Goal: Transaction & Acquisition: Download file/media

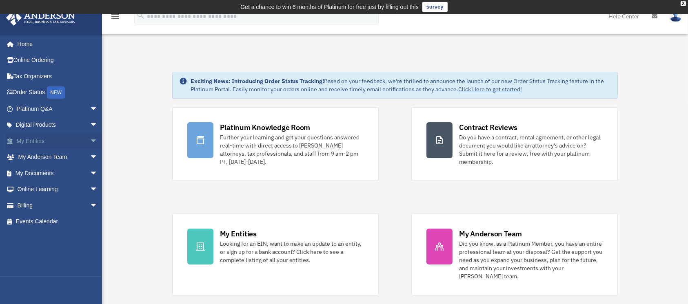
click at [53, 133] on link "My Entities arrow_drop_down" at bounding box center [58, 141] width 104 height 16
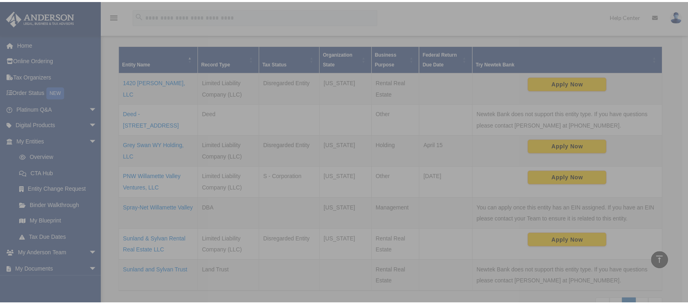
scroll to position [176, 0]
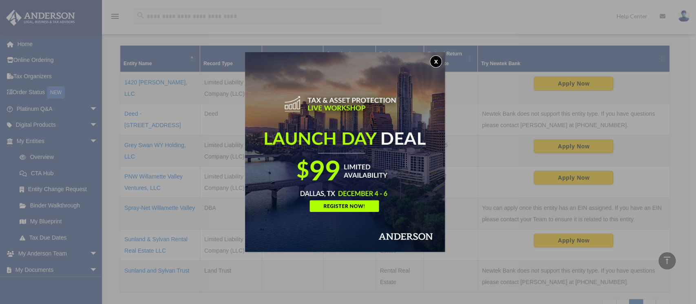
click at [437, 60] on button "x" at bounding box center [436, 61] width 12 height 12
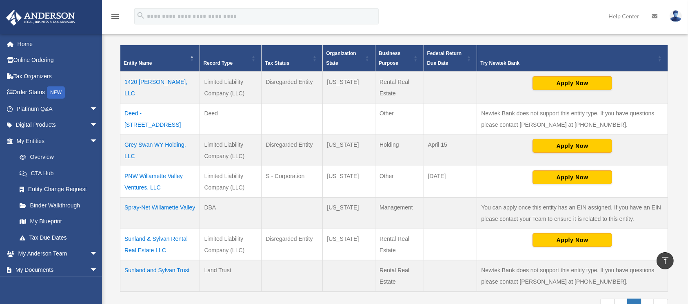
click at [141, 179] on td "PNW Willamette Valley Ventures, LLC" at bounding box center [160, 181] width 80 height 31
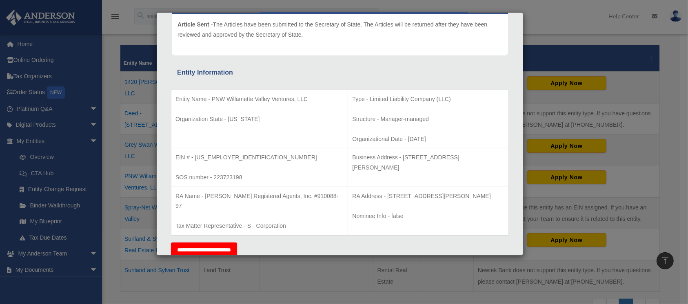
scroll to position [108, 0]
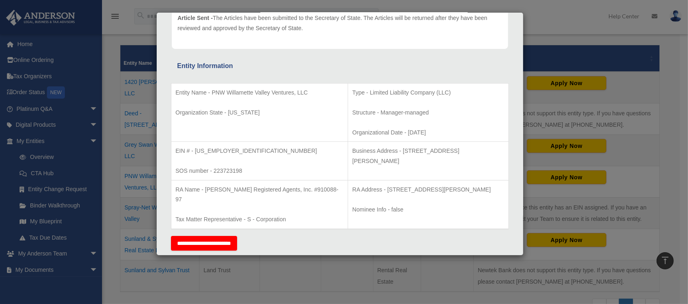
click at [352, 158] on p "Business Address - [STREET_ADDRESS][PERSON_NAME]" at bounding box center [428, 156] width 152 height 20
copy p "89121"
drag, startPoint x: 210, startPoint y: 91, endPoint x: 292, endPoint y: 92, distance: 82.0
click at [292, 92] on p "Entity Name - PNW Willamette Valley Ventures, LLC" at bounding box center [259, 93] width 168 height 10
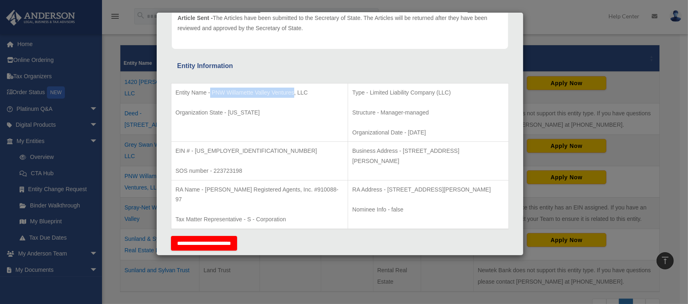
copy p "PNW Willamette Valley Ventures"
drag, startPoint x: 367, startPoint y: 151, endPoint x: 376, endPoint y: 160, distance: 12.4
click at [376, 160] on p "Business Address - [STREET_ADDRESS][PERSON_NAME]" at bounding box center [428, 156] width 152 height 20
copy p "[STREET_ADDRESS][PERSON_NAME]"
click at [545, 67] on div "Details × Articles Sent Organizational Date" at bounding box center [344, 152] width 688 height 304
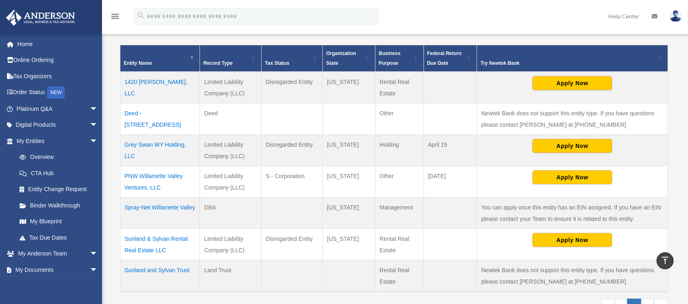
click at [160, 179] on td "PNW Willamette Valley Ventures, LLC" at bounding box center [160, 181] width 80 height 31
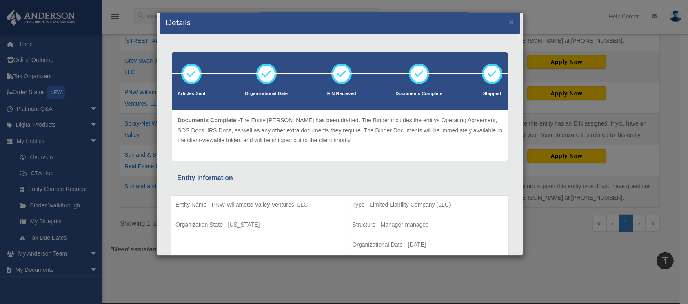
scroll to position [6, 0]
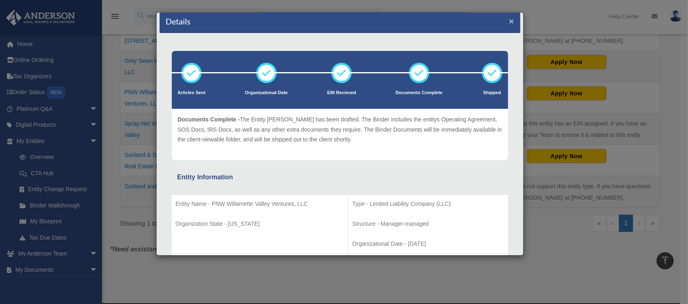
click at [509, 18] on button "×" at bounding box center [511, 21] width 5 height 9
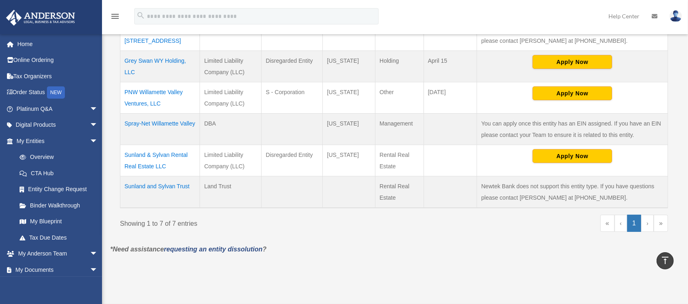
click at [153, 96] on td "PNW Willamette Valley Ventures, LLC" at bounding box center [160, 97] width 80 height 31
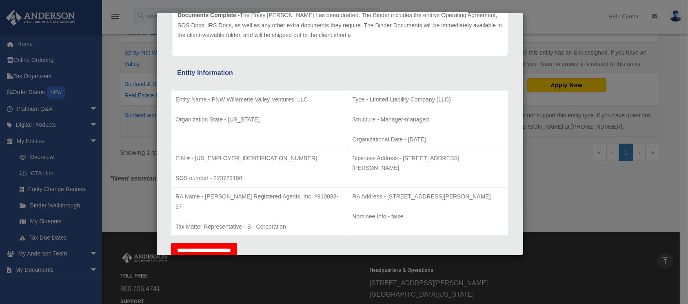
scroll to position [0, 0]
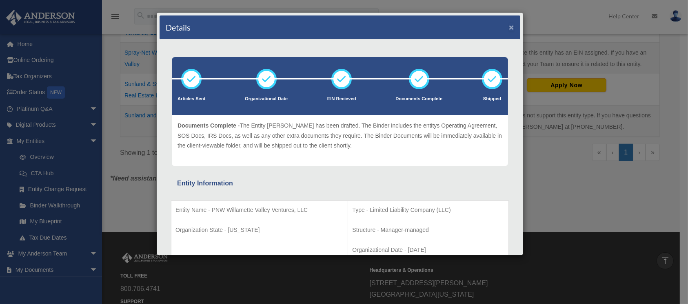
click at [509, 26] on button "×" at bounding box center [511, 27] width 5 height 9
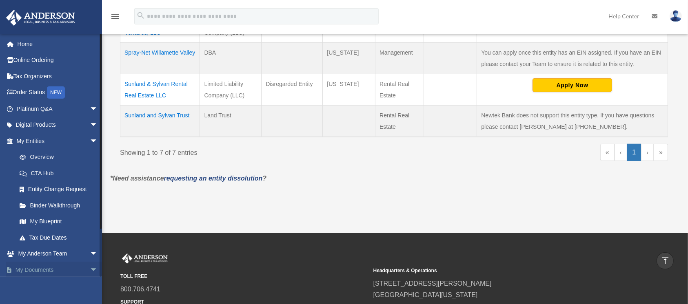
click at [65, 271] on link "My Documents arrow_drop_down" at bounding box center [58, 270] width 104 height 16
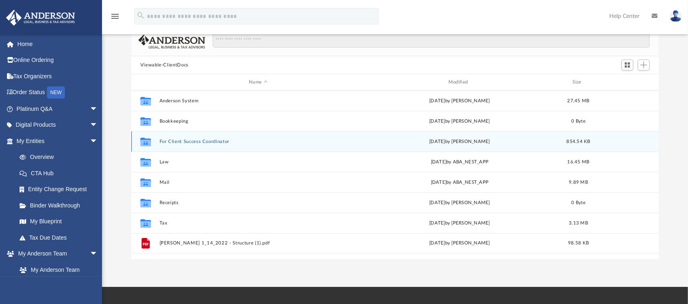
scroll to position [80, 0]
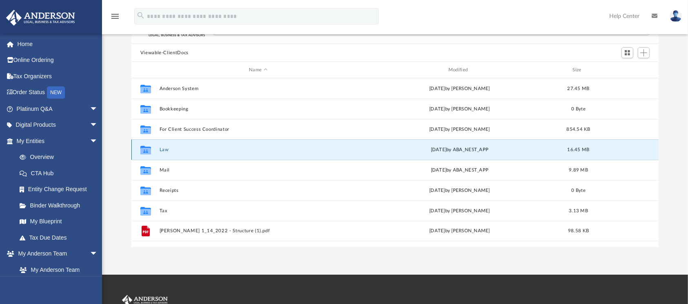
click at [162, 149] on button "Law" at bounding box center [258, 149] width 198 height 5
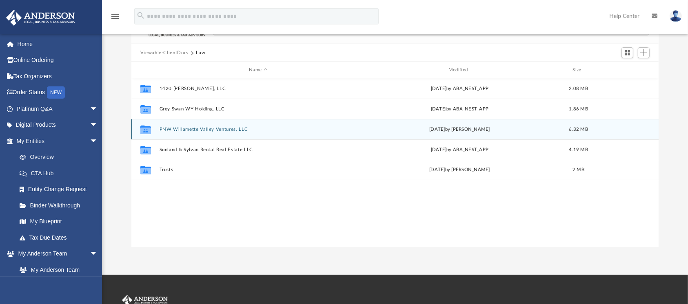
click at [187, 128] on button "PNW Willamette Valley Ventures, LLC" at bounding box center [258, 129] width 198 height 5
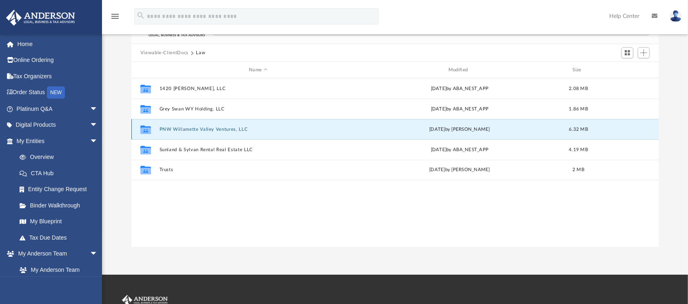
click at [187, 128] on button "PNW Willamette Valley Ventures, LLC" at bounding box center [258, 129] width 198 height 5
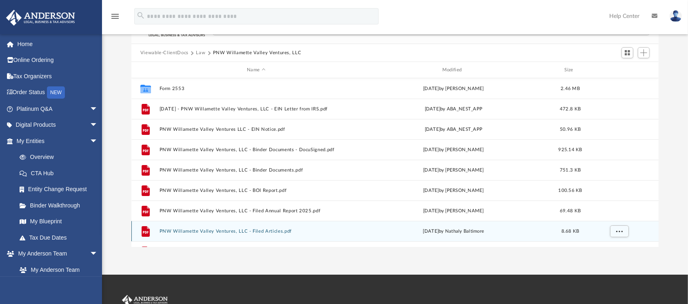
click at [216, 230] on button "PNW Willamette Valley Ventures, LLC - Filed Articles.pdf" at bounding box center [256, 231] width 194 height 5
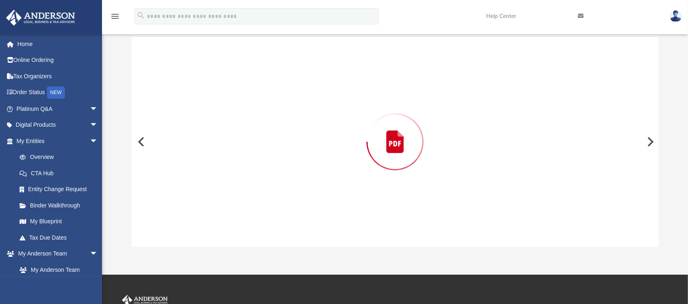
click at [216, 230] on div "Preview" at bounding box center [394, 142] width 527 height 210
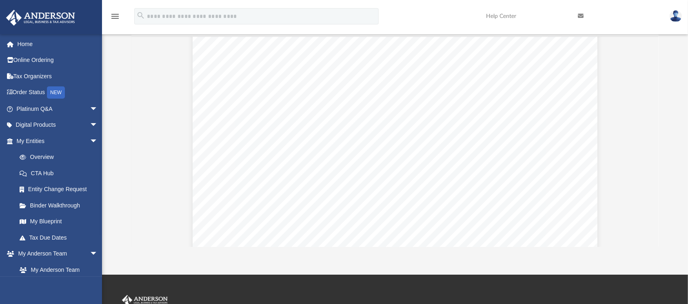
scroll to position [0, 0]
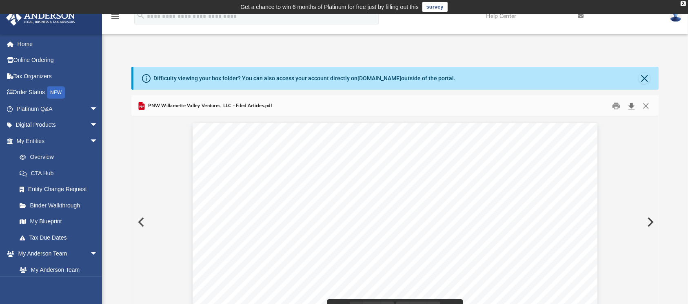
click at [628, 106] on button "Download" at bounding box center [631, 106] width 15 height 13
click at [647, 104] on button "Close" at bounding box center [645, 106] width 15 height 13
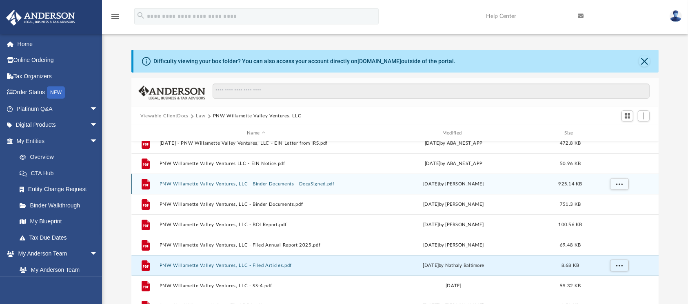
scroll to position [33, 0]
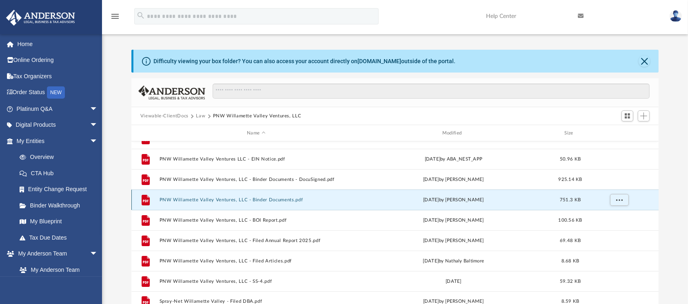
click at [270, 197] on button "PNW Willamette Valley Ventures, LLC - Binder Documents.pdf" at bounding box center [256, 199] width 194 height 5
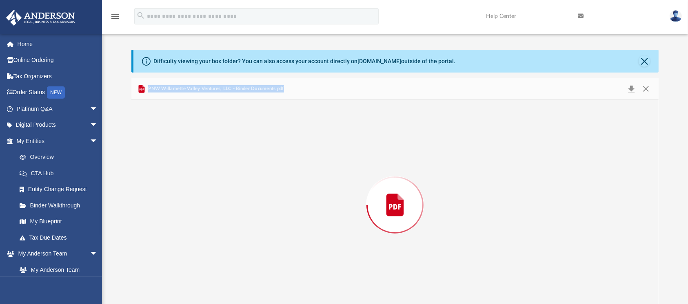
scroll to position [23, 0]
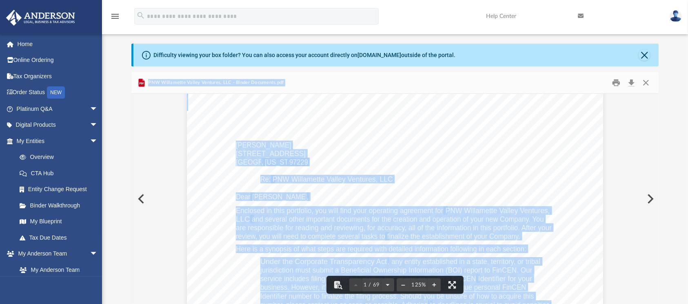
scroll to position [28, 0]
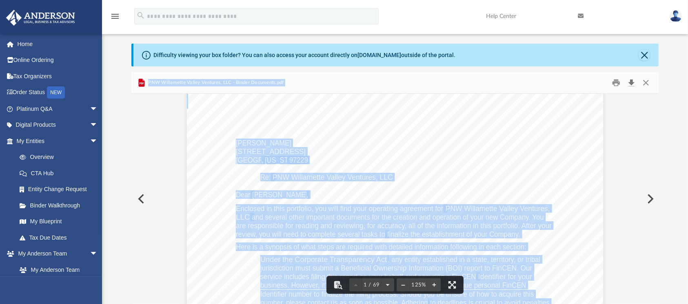
click at [634, 84] on button "Download" at bounding box center [631, 83] width 15 height 13
